Goal: Book appointment/travel/reservation

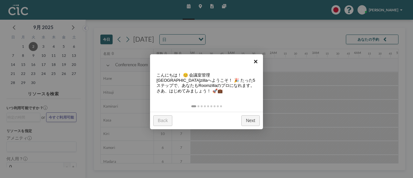
scroll to position [0, 378]
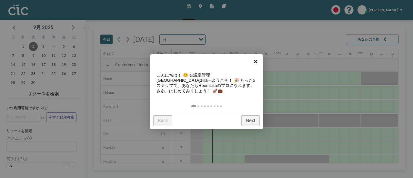
click at [257, 62] on link "×" at bounding box center [256, 61] width 15 height 15
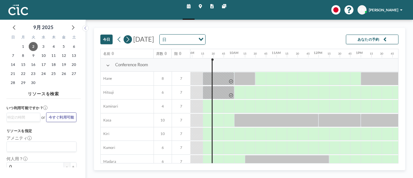
click at [129, 40] on icon at bounding box center [128, 39] width 3 height 5
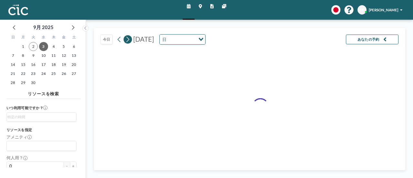
click at [129, 40] on icon at bounding box center [128, 39] width 3 height 5
click at [203, 38] on icon "Search for option" at bounding box center [201, 39] width 5 height 3
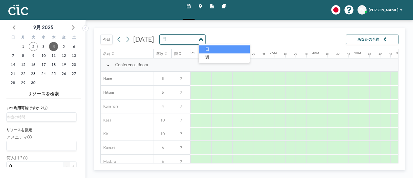
scroll to position [0, 325]
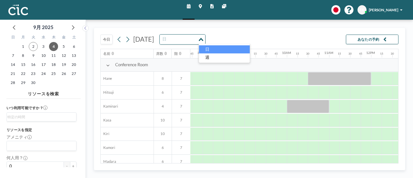
click at [203, 38] on icon "Search for option" at bounding box center [201, 39] width 5 height 3
click at [128, 39] on icon at bounding box center [127, 40] width 5 height 8
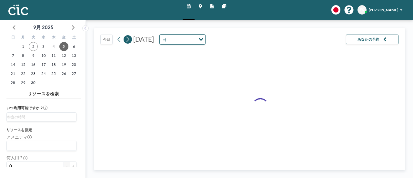
click at [128, 39] on icon at bounding box center [127, 40] width 5 height 8
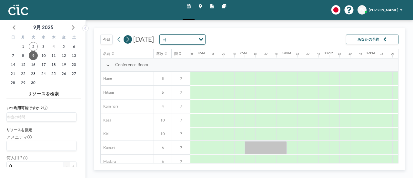
click at [128, 39] on icon at bounding box center [127, 40] width 5 height 8
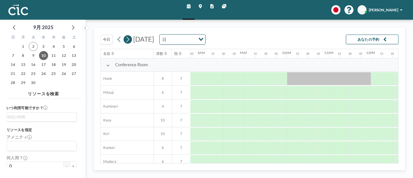
click at [128, 39] on icon at bounding box center [127, 40] width 5 height 8
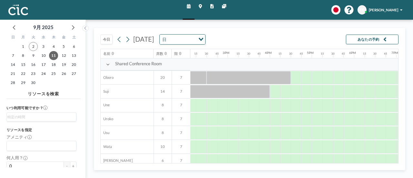
scroll to position [387, 593]
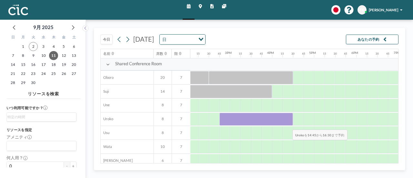
drag, startPoint x: 227, startPoint y: 120, endPoint x: 288, endPoint y: 124, distance: 60.5
click at [288, 124] on div at bounding box center [257, 119] width 74 height 13
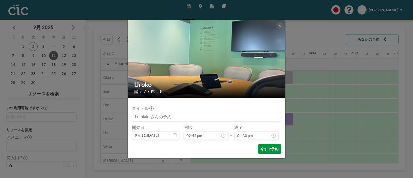
click at [267, 149] on button "今すぐ予約" at bounding box center [269, 149] width 23 height 10
